Goal: Register for event/course

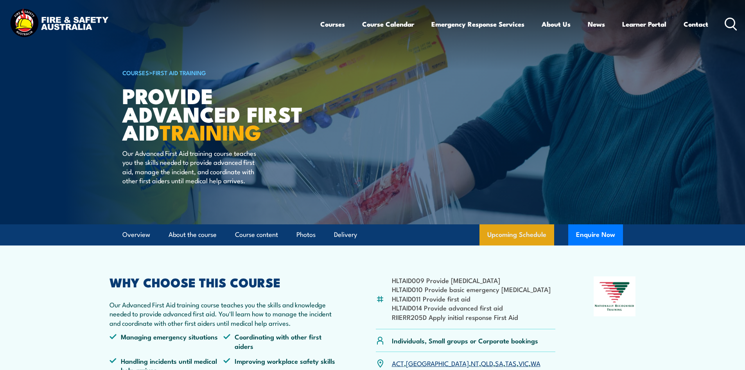
click at [525, 237] on link "Upcoming Schedule" at bounding box center [517, 234] width 75 height 21
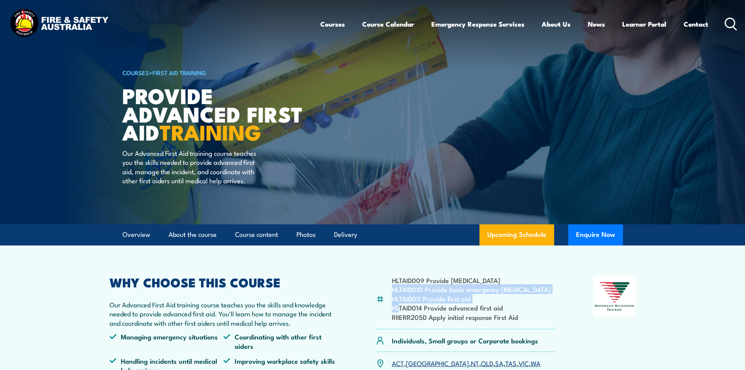
drag, startPoint x: 393, startPoint y: 284, endPoint x: 399, endPoint y: 307, distance: 23.9
click at [399, 307] on ul "HLTAID009 Provide [MEDICAL_DATA] HLTAID010 Provide basic emergency [MEDICAL_DAT…" at bounding box center [471, 298] width 159 height 46
click at [411, 320] on li "RIIERR205D Apply initial response First Aid" at bounding box center [471, 316] width 159 height 9
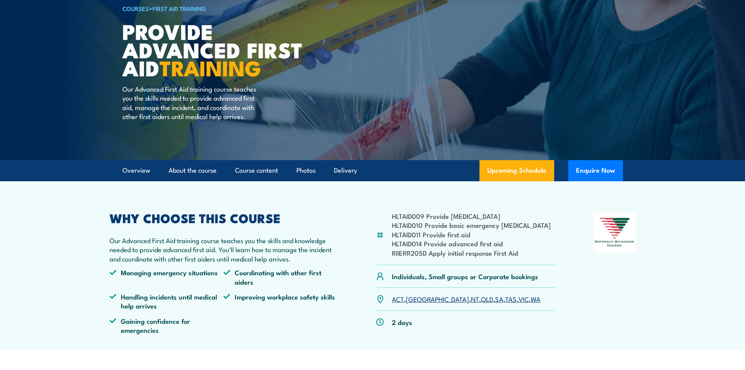
scroll to position [78, 0]
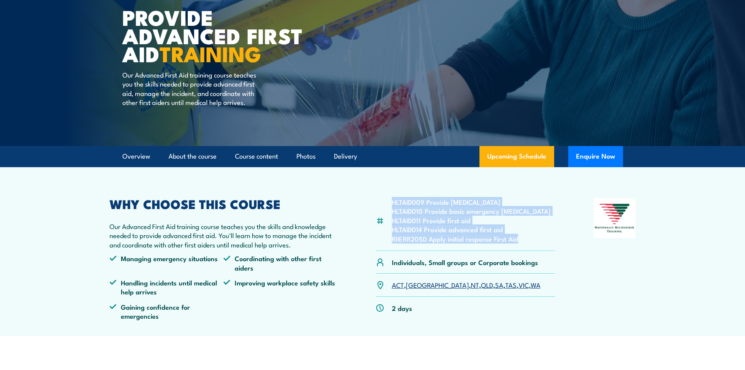
drag, startPoint x: 531, startPoint y: 241, endPoint x: 392, endPoint y: 203, distance: 144.0
click at [392, 203] on ul "HLTAID009 Provide [MEDICAL_DATA] HLTAID010 Provide basic emergency [MEDICAL_DAT…" at bounding box center [471, 220] width 159 height 46
copy ul "HLTAID009 Provide [MEDICAL_DATA] HLTAID010 Provide basic emergency [MEDICAL_DAT…"
click at [467, 198] on li "HLTAID009 Provide [MEDICAL_DATA]" at bounding box center [471, 201] width 159 height 9
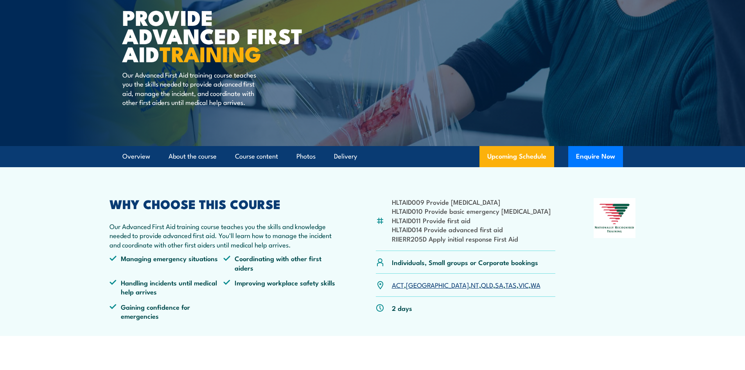
click at [395, 237] on li "RIIERR205D Apply initial response First Aid" at bounding box center [471, 238] width 159 height 9
copy li "RIIERR205D"
click at [518, 161] on link "Upcoming Schedule" at bounding box center [517, 156] width 75 height 21
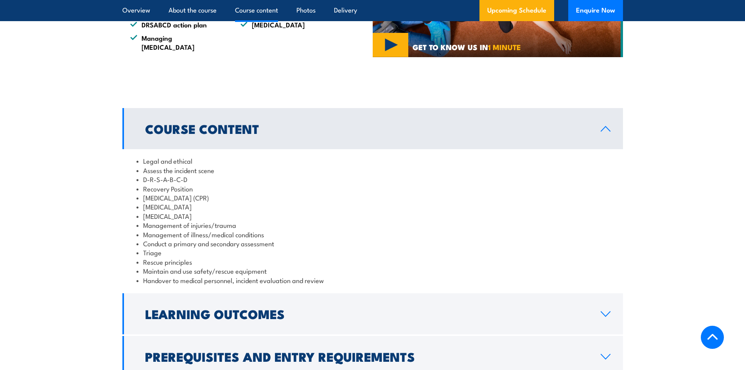
scroll to position [587, 0]
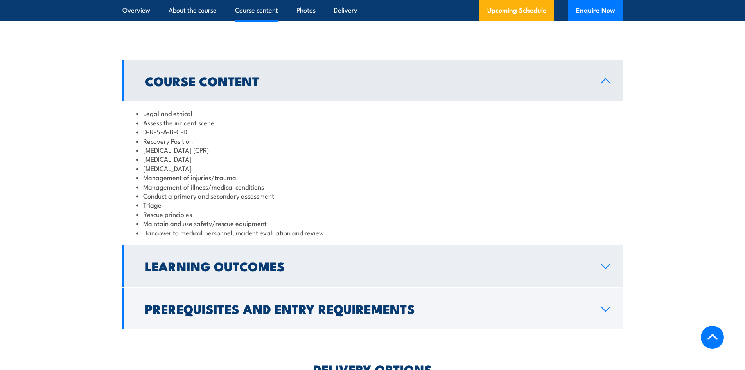
click at [278, 268] on link "Learning Outcomes" at bounding box center [372, 265] width 501 height 41
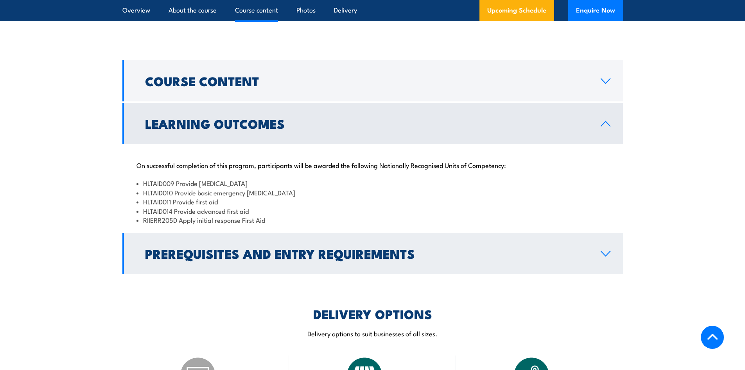
click at [282, 248] on h2 "Prerequisites and Entry Requirements" at bounding box center [366, 253] width 443 height 11
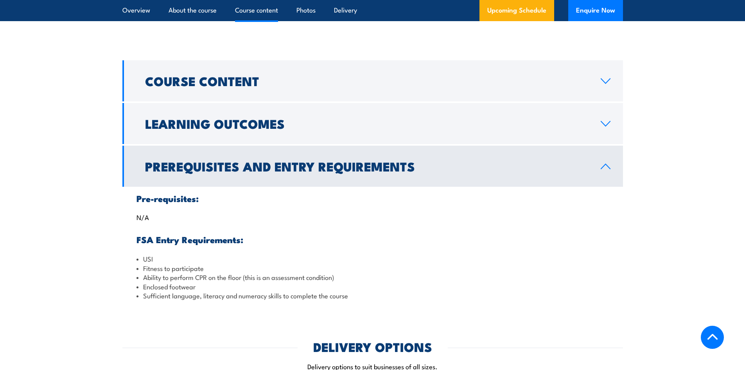
click at [194, 272] on li "Ability to perform CPR on the floor (this is an assessment condition)" at bounding box center [373, 276] width 473 height 9
click at [192, 291] on li "Sufficient language, literacy and numeracy skills to complete the course" at bounding box center [373, 295] width 473 height 9
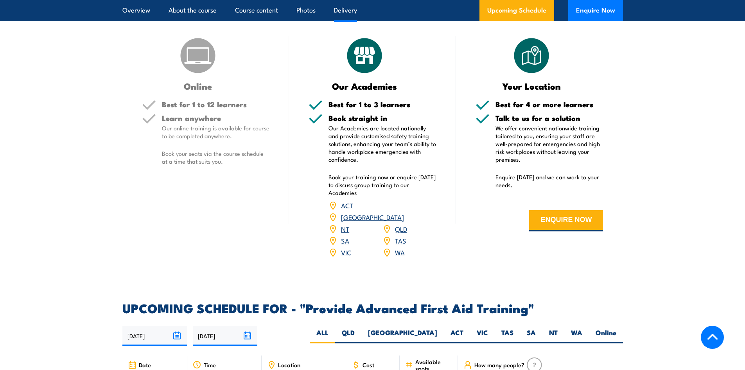
scroll to position [1134, 0]
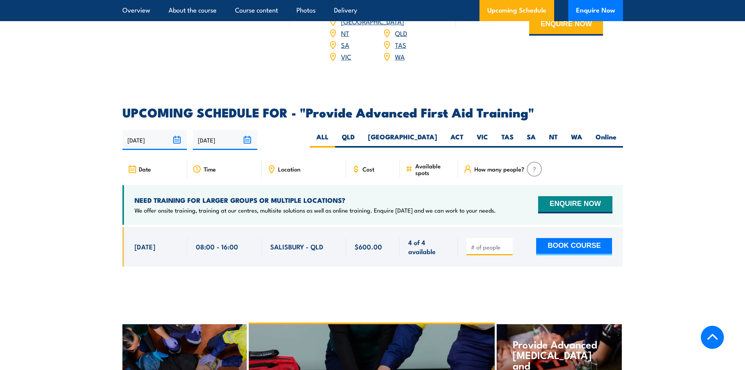
click at [280, 242] on span "SALISBURY - QLD" at bounding box center [296, 246] width 53 height 9
copy span "[GEOGRAPHIC_DATA]"
